Goal: Task Accomplishment & Management: Complete application form

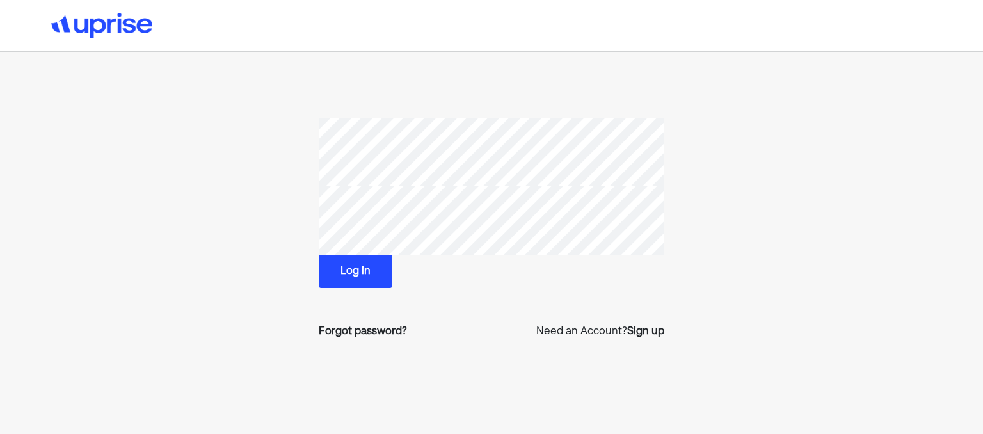
click at [355, 271] on button "Log in" at bounding box center [356, 271] width 74 height 33
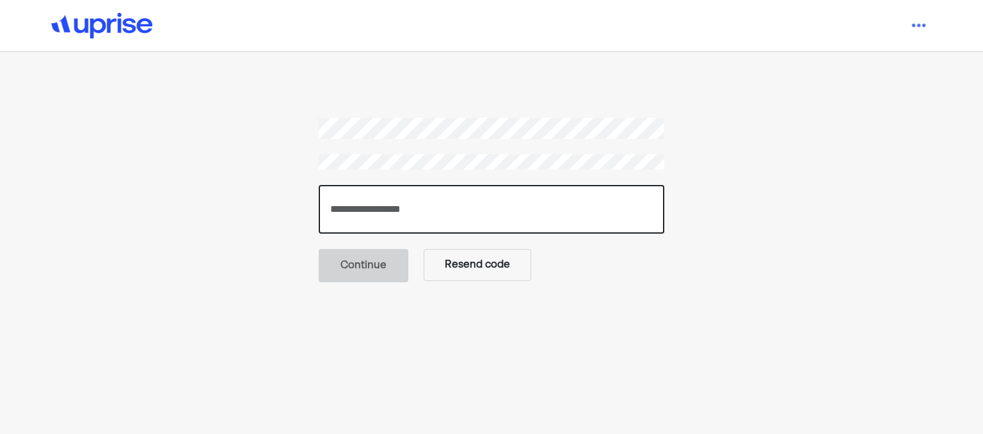
click at [507, 211] on input "number" at bounding box center [492, 209] width 346 height 49
type input "******"
